Goal: Task Accomplishment & Management: Use online tool/utility

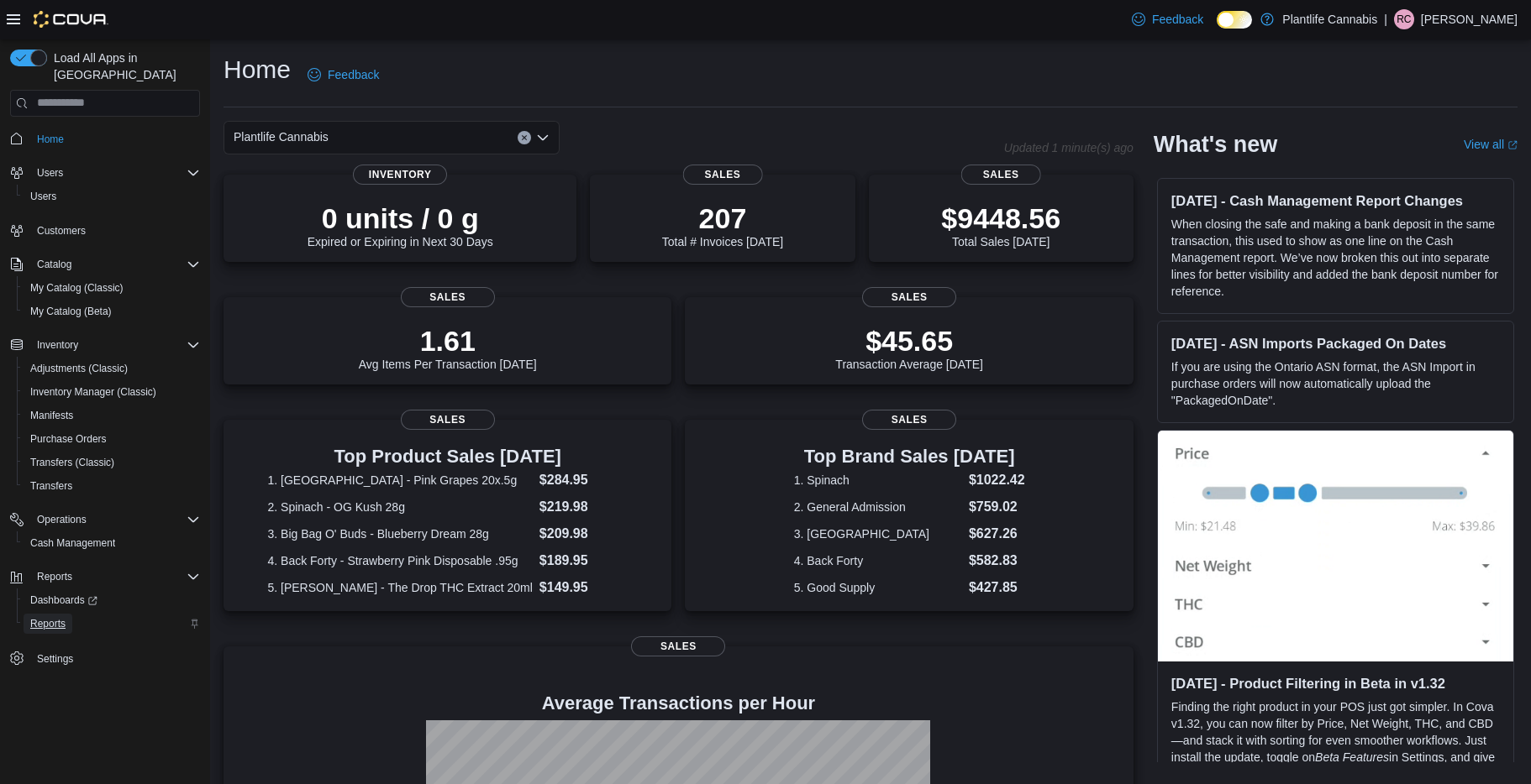
click at [60, 617] on span "Reports" at bounding box center [48, 624] width 36 height 14
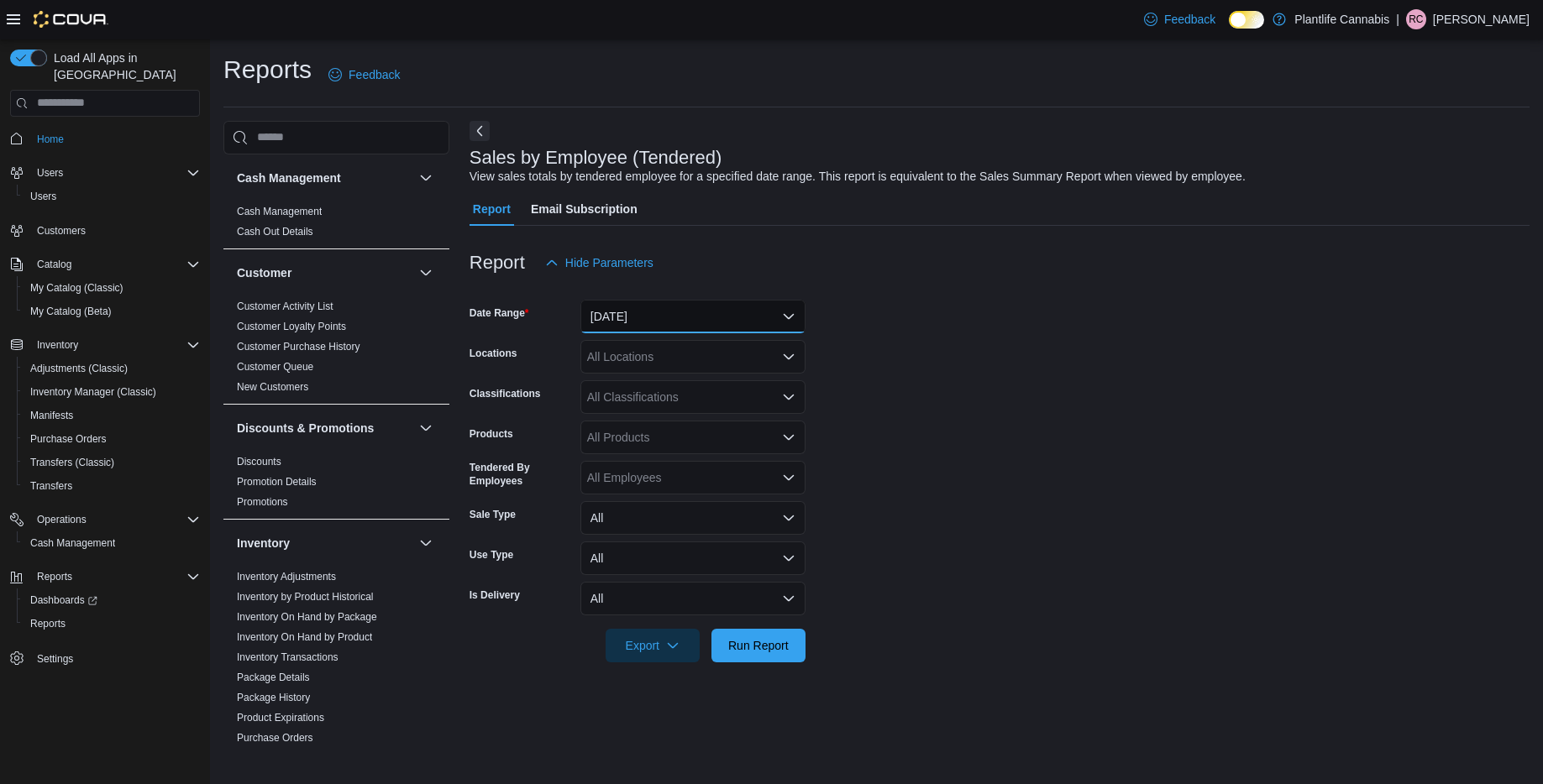
click at [641, 306] on button "[DATE]" at bounding box center [693, 317] width 225 height 34
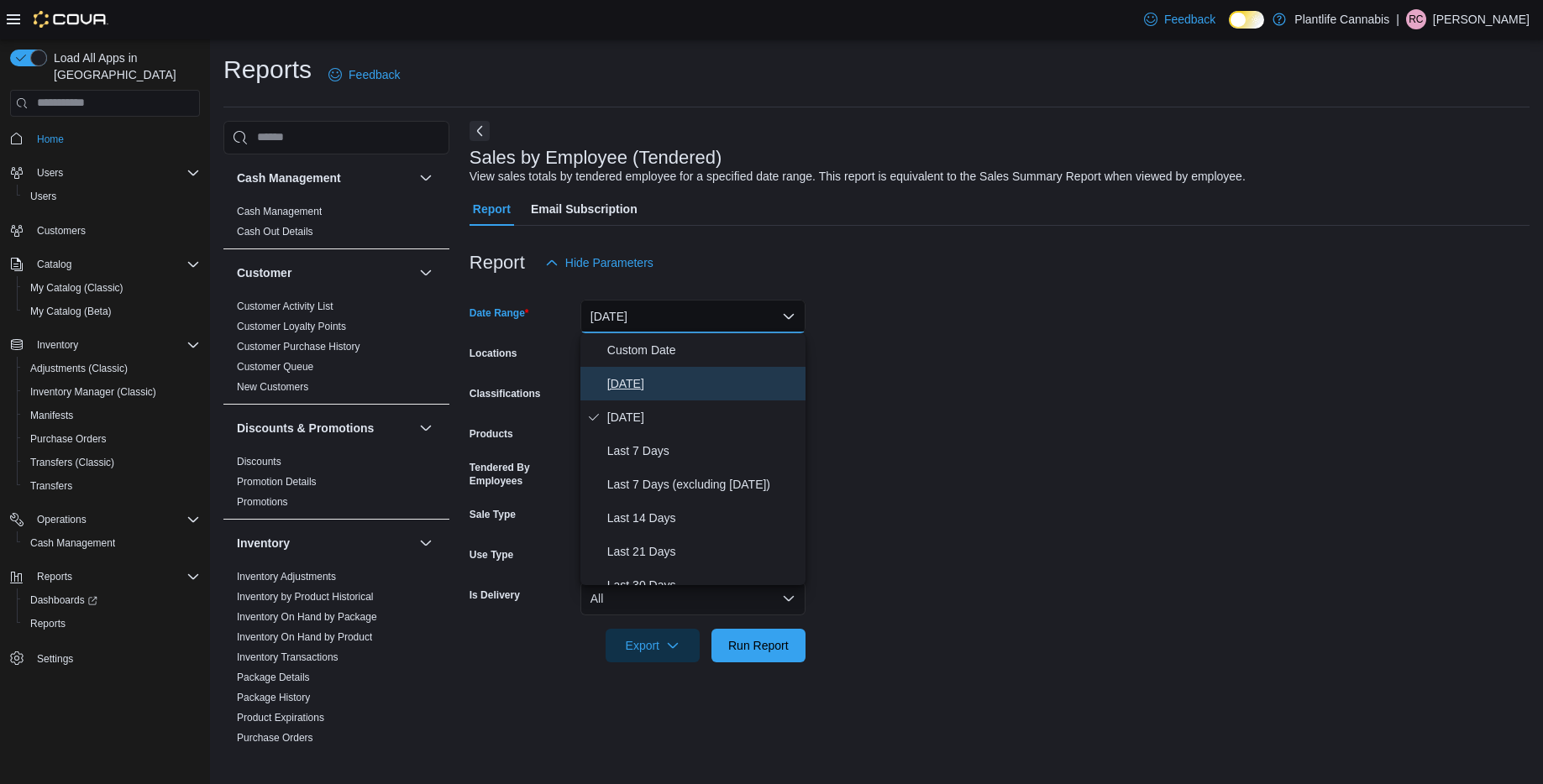
click at [645, 381] on span "[DATE]" at bounding box center [703, 383] width 192 height 20
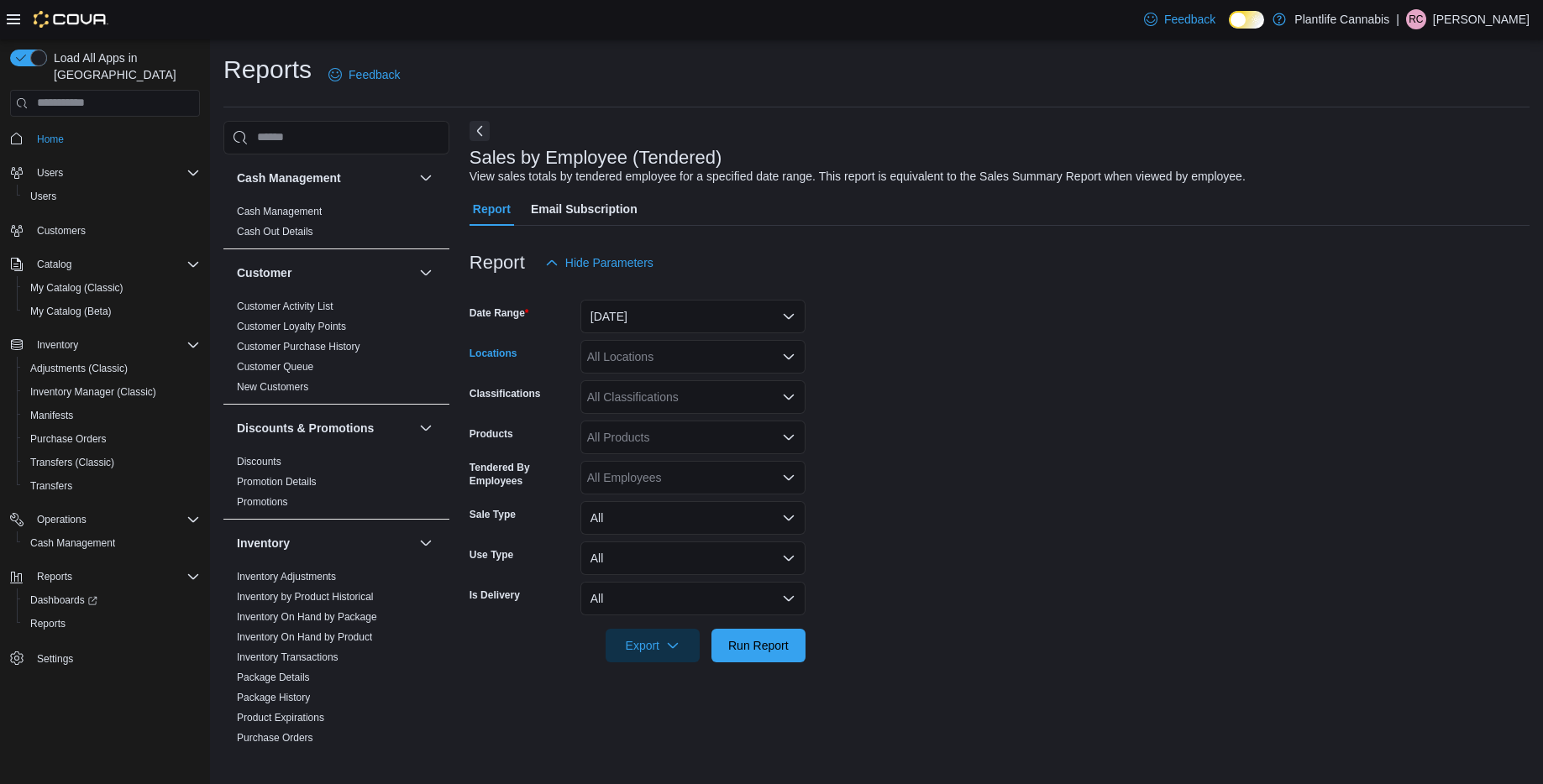
click at [645, 368] on div "All Locations" at bounding box center [693, 356] width 225 height 34
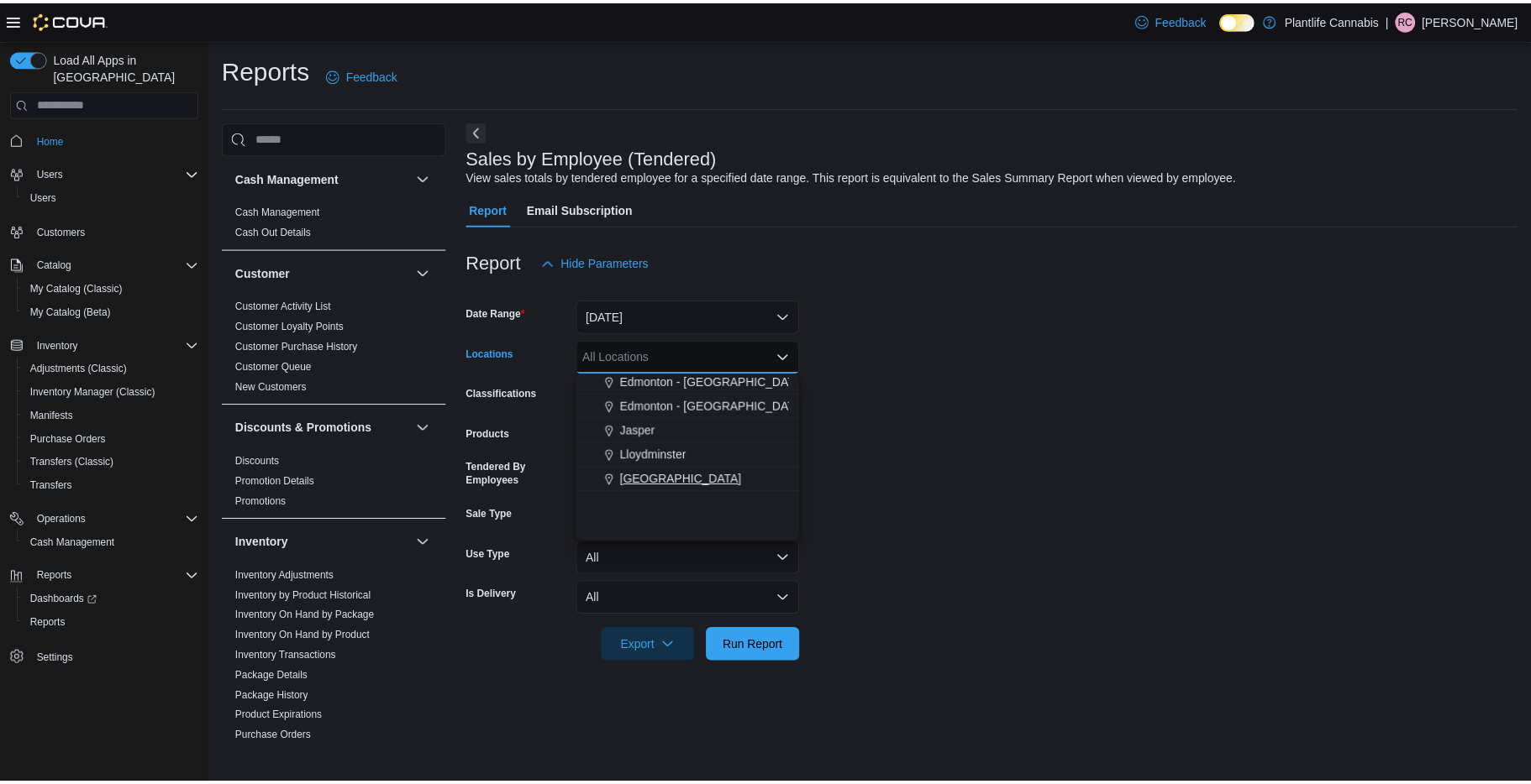
scroll to position [413, 0]
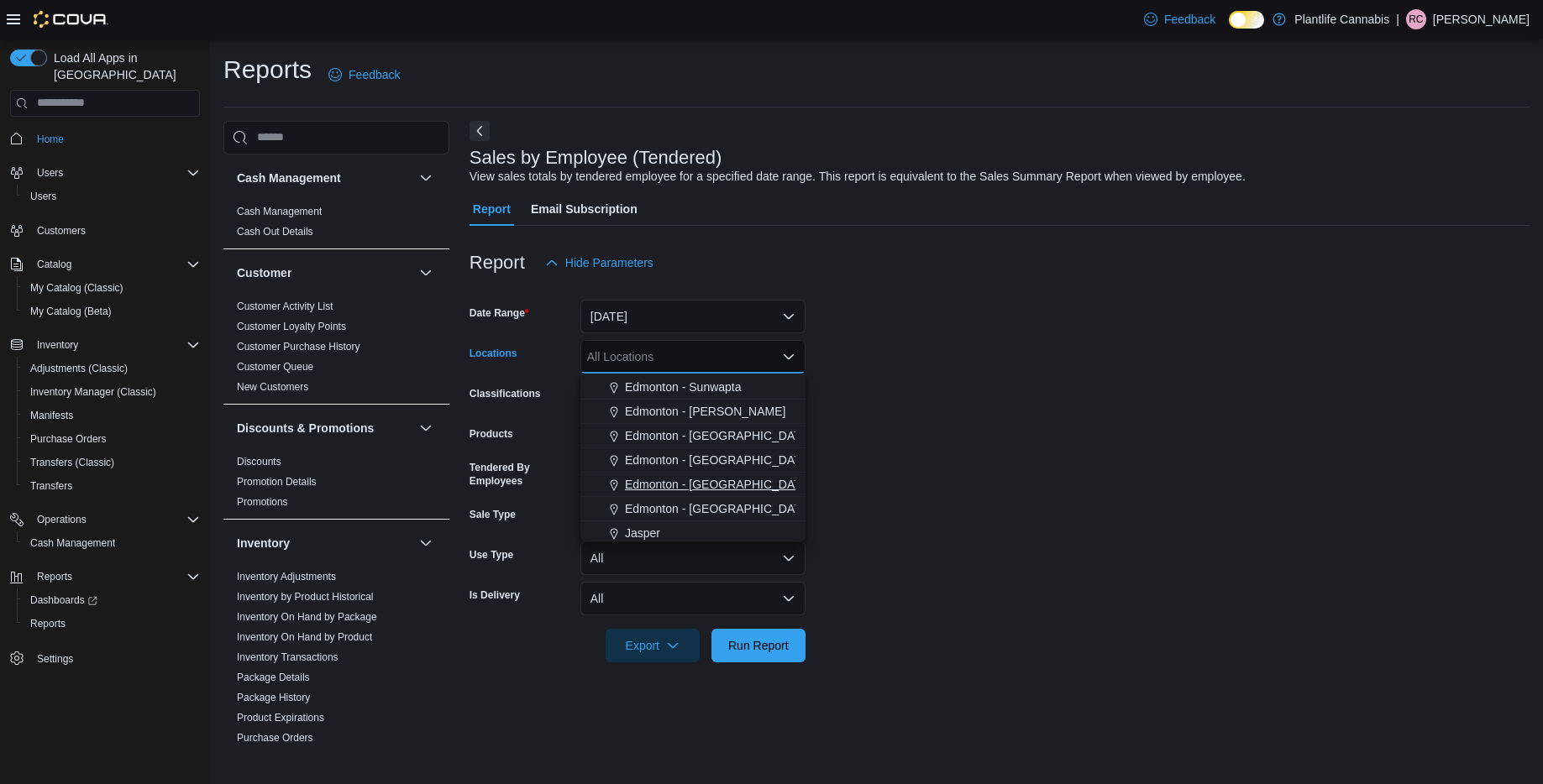
click at [740, 486] on span "Edmonton - [GEOGRAPHIC_DATA] South" at bounding box center [735, 484] width 220 height 17
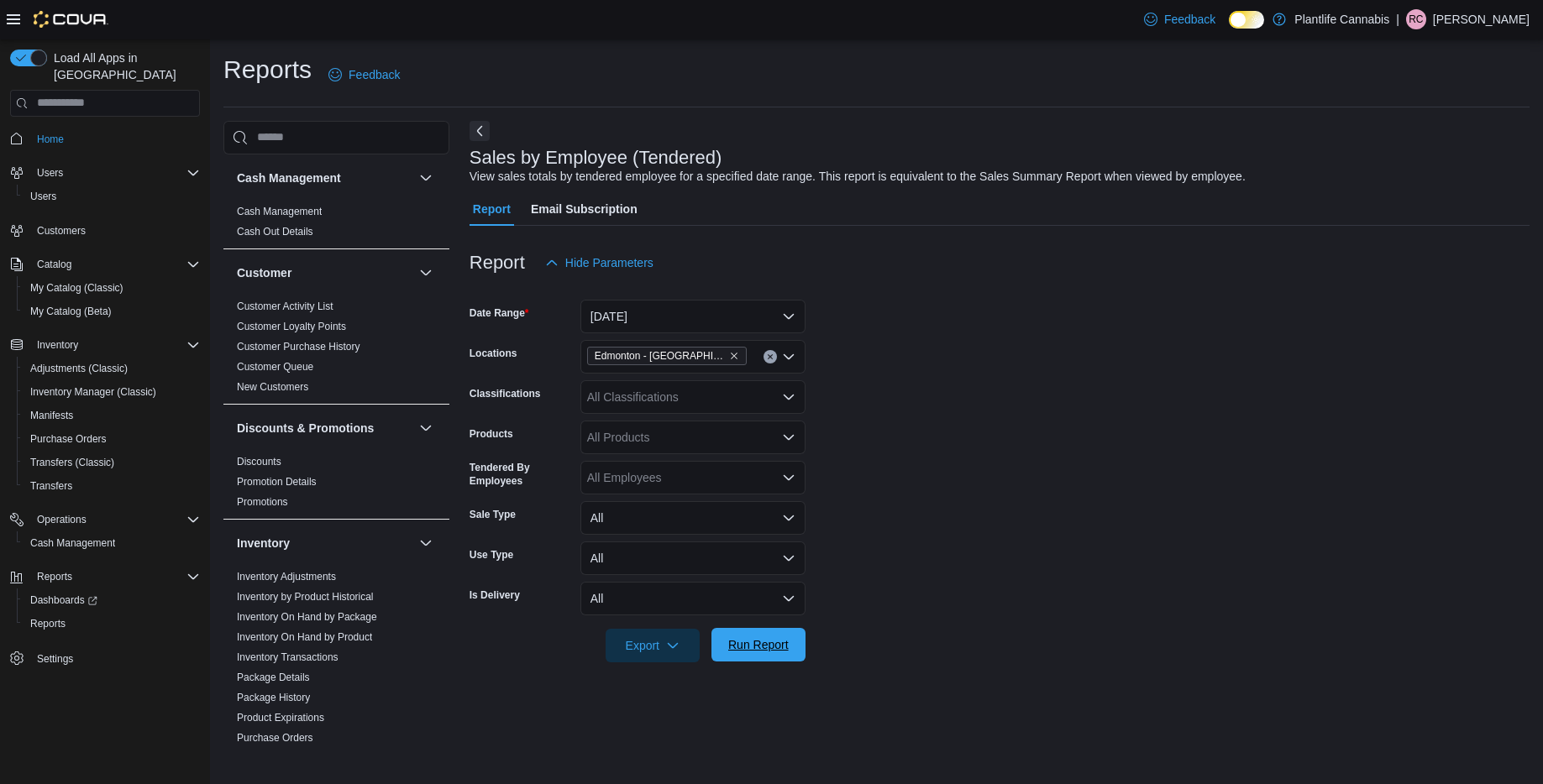
click at [745, 644] on span "Run Report" at bounding box center [758, 645] width 60 height 17
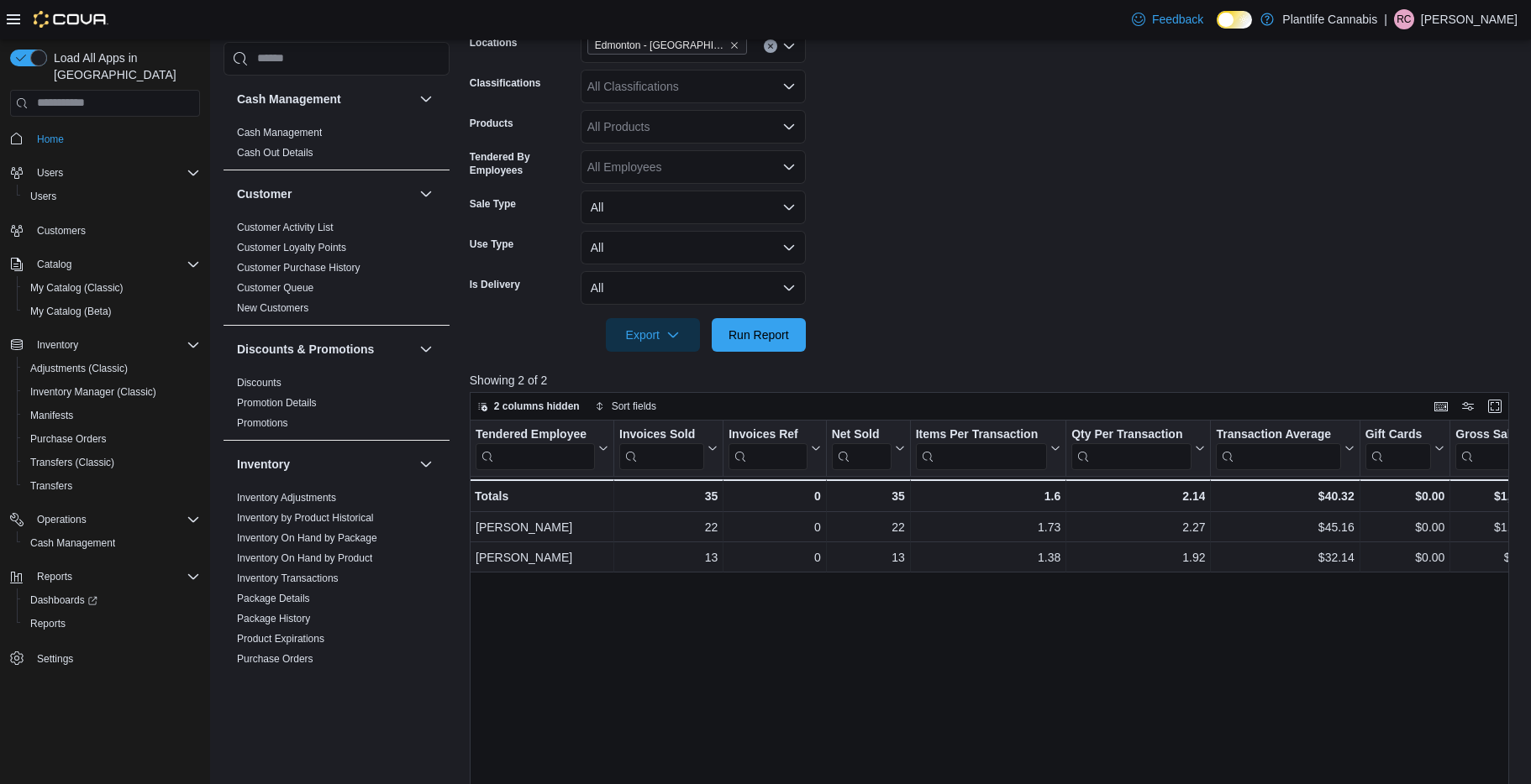
scroll to position [450, 0]
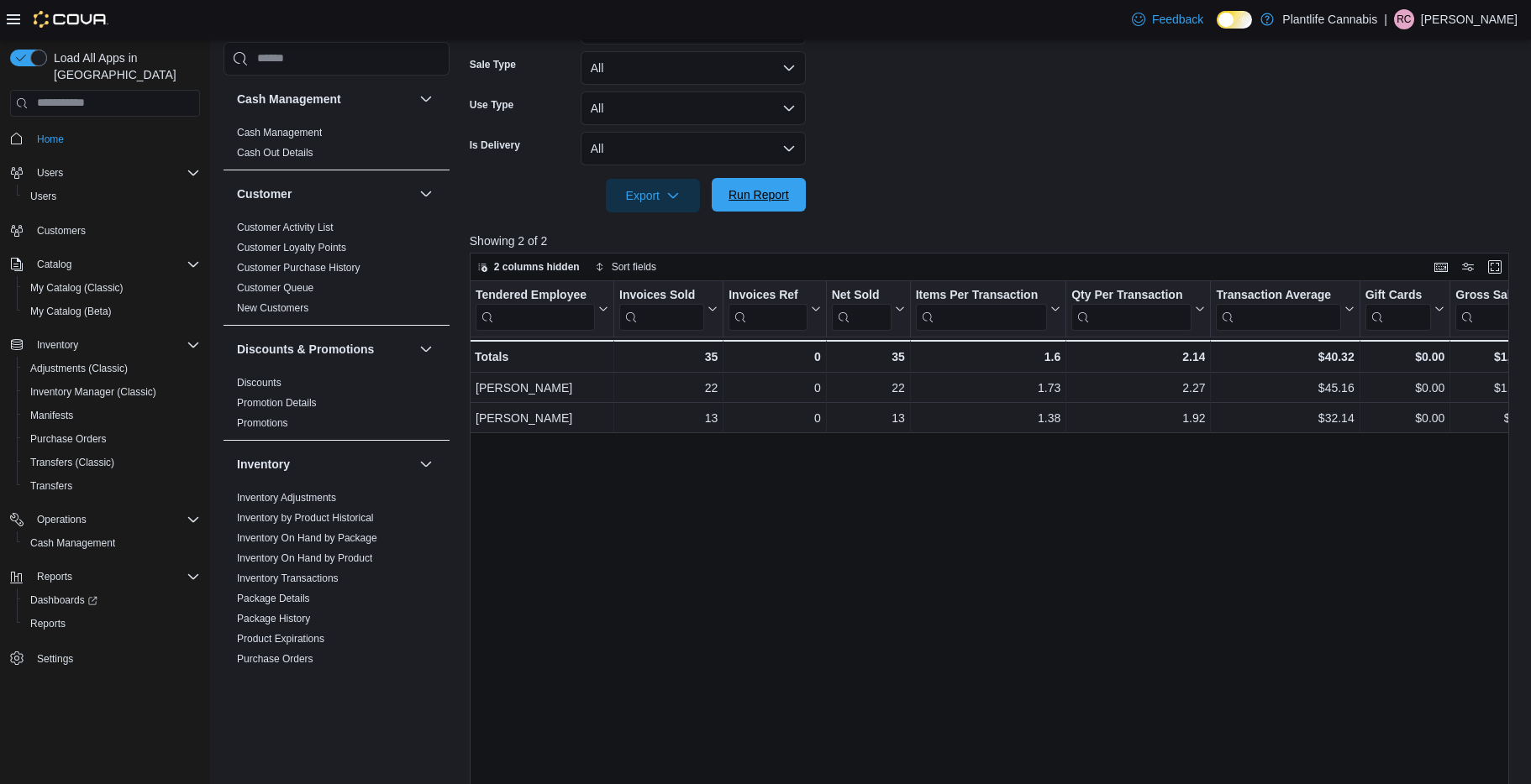
click at [741, 198] on span "Run Report" at bounding box center [758, 195] width 60 height 17
